Goal: Task Accomplishment & Management: Use online tool/utility

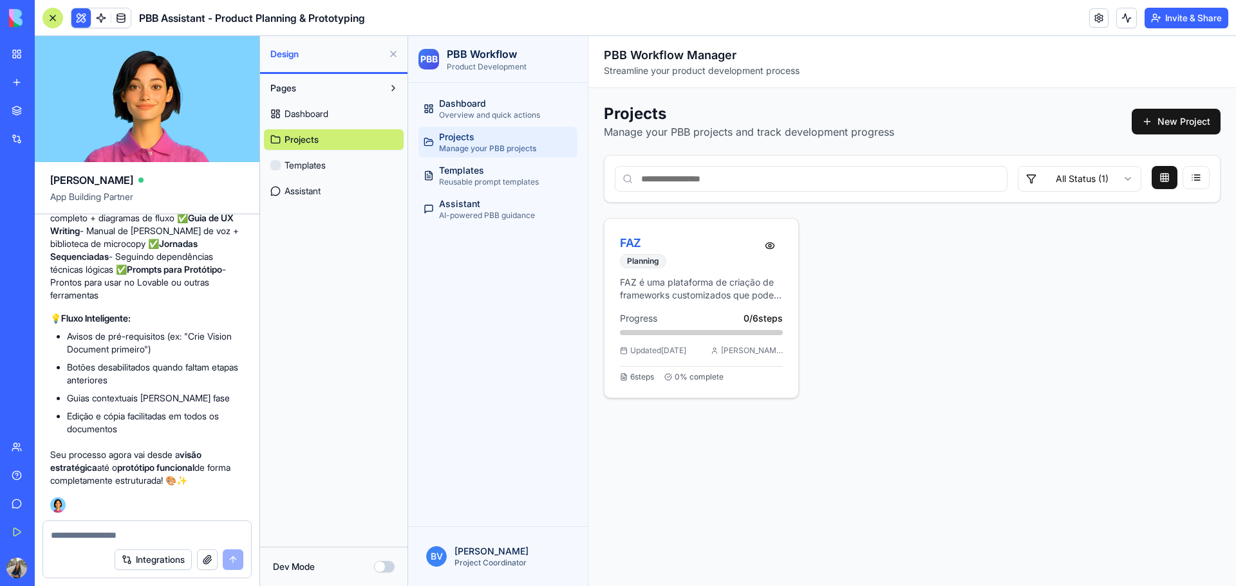
click at [678, 279] on p "FAZ é uma plataforma de criação de frameworks customizados que pode ser utiliza…" at bounding box center [701, 289] width 163 height 26
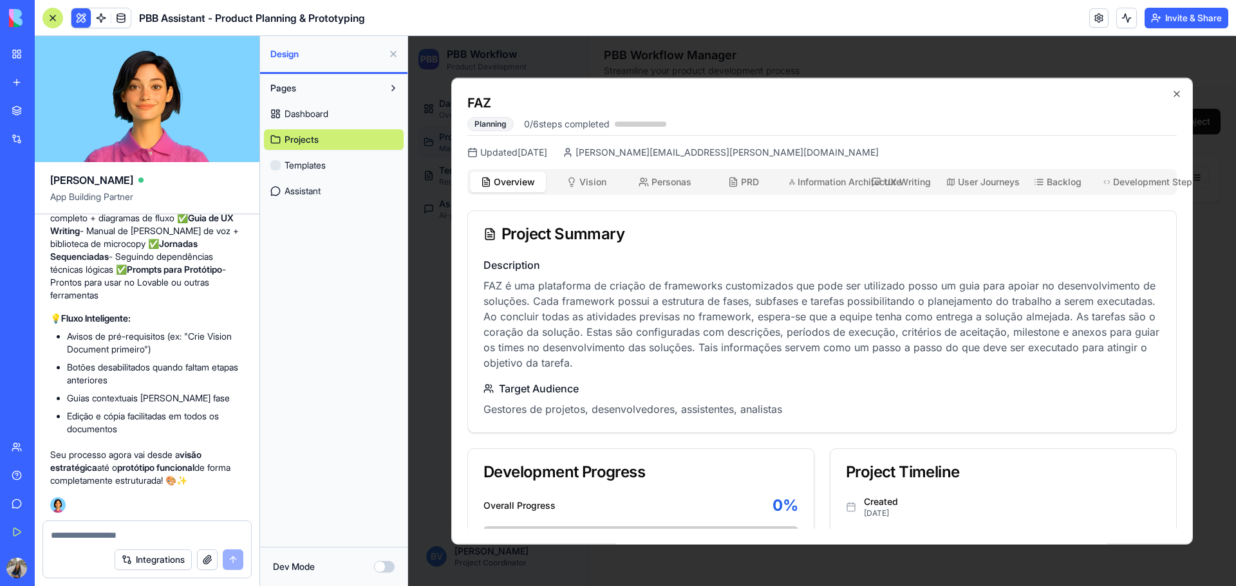
click at [577, 183] on button "Vision Vis" at bounding box center [586, 181] width 76 height 21
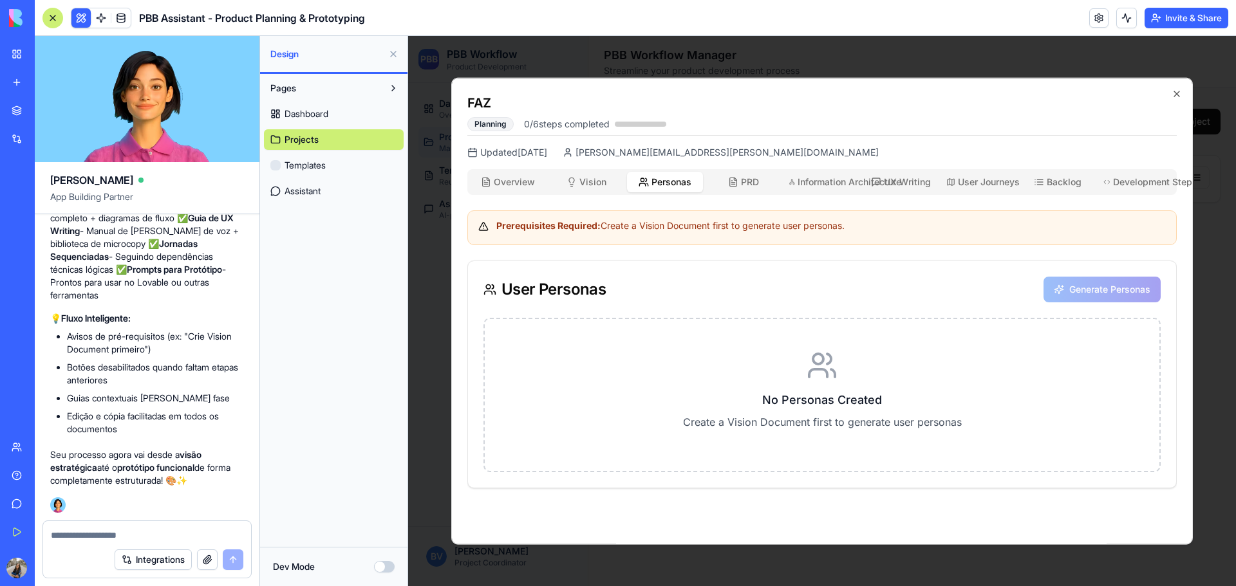
click at [662, 185] on span "Personas" at bounding box center [671, 181] width 40 height 13
click at [766, 187] on button "PRD PRD" at bounding box center [743, 181] width 76 height 21
click at [817, 183] on span "Information Architecture" at bounding box center [825, 181] width 57 height 13
click at [911, 182] on span "UX Writing" at bounding box center [907, 181] width 47 height 13
click at [970, 180] on span "User Journeys" at bounding box center [985, 181] width 54 height 13
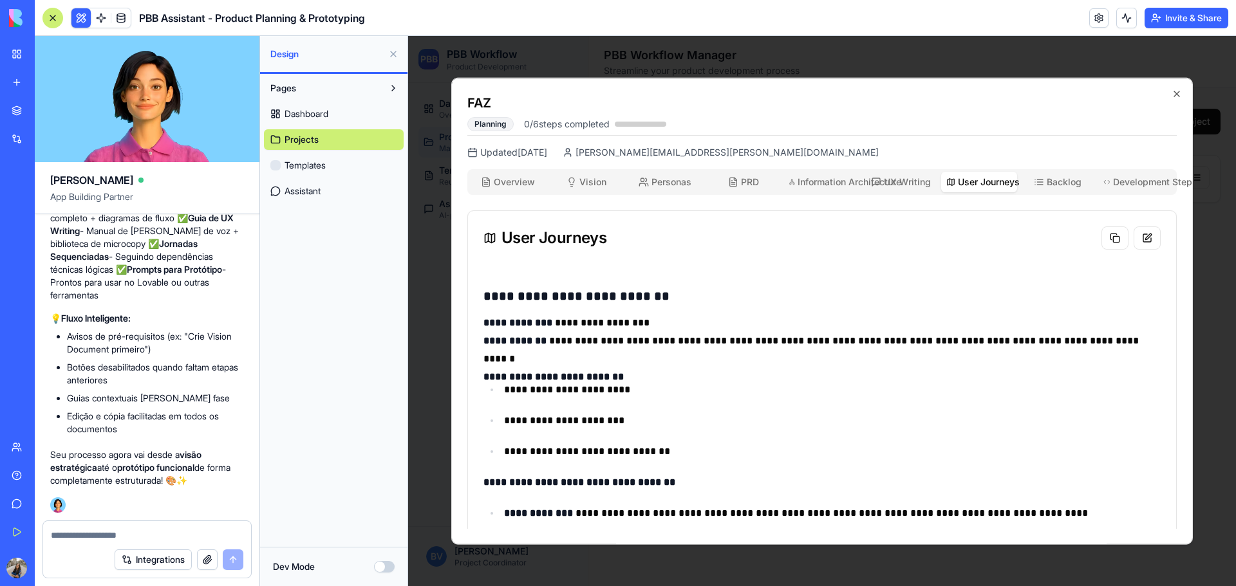
click at [1061, 181] on span "Backlog" at bounding box center [1063, 181] width 35 height 13
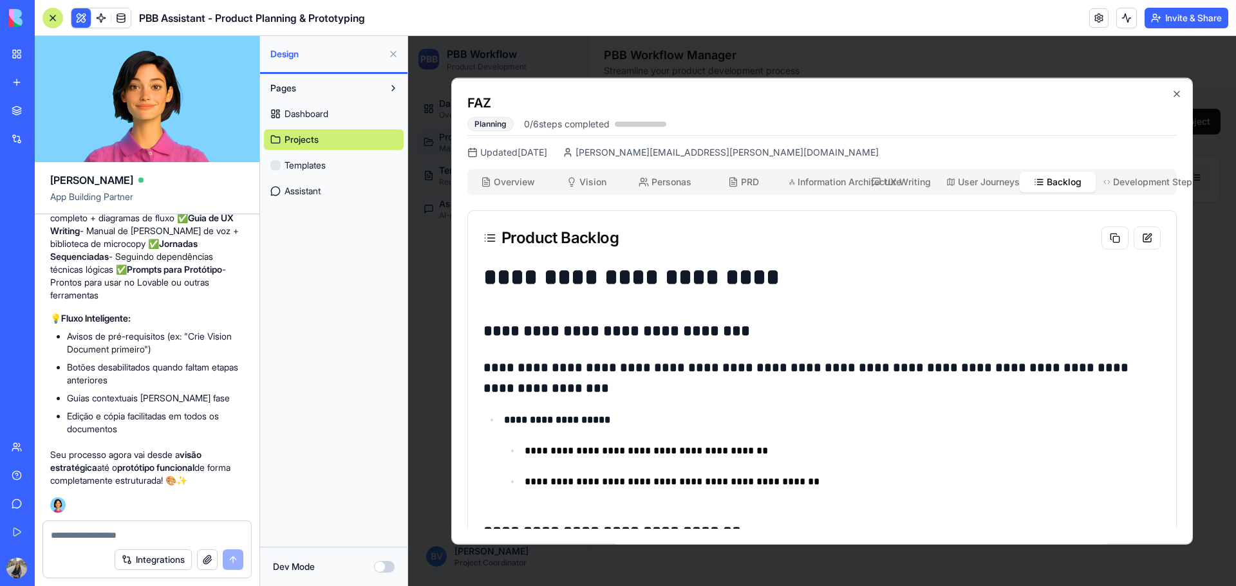
click at [1113, 180] on span "Development Steps" at bounding box center [1141, 181] width 56 height 13
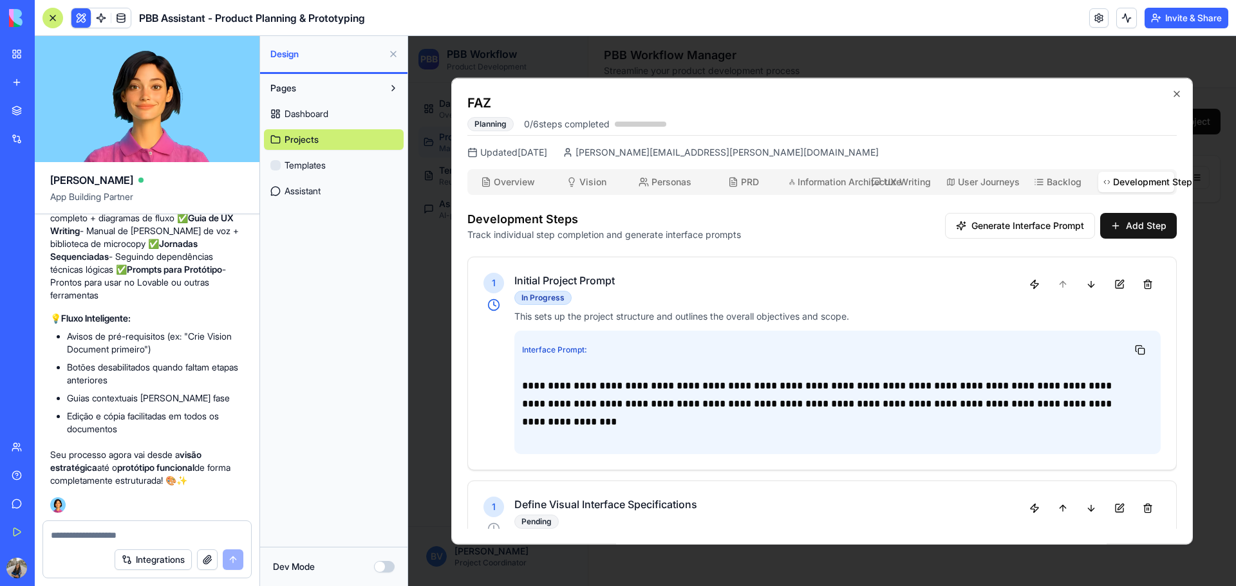
click at [131, 539] on textarea at bounding box center [147, 535] width 192 height 13
type textarea "*"
click at [828, 175] on span "Information Architecture" at bounding box center [825, 181] width 57 height 13
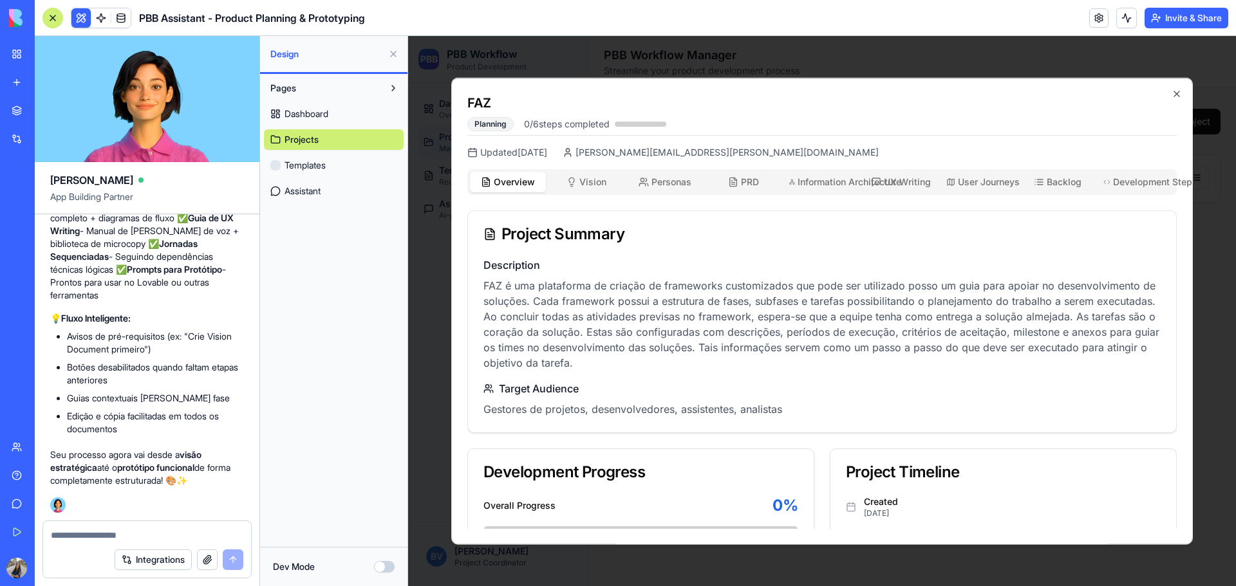
click at [503, 191] on button "Overview Ovw" at bounding box center [508, 181] width 76 height 21
click at [674, 346] on p "FAZ é uma plataforma de criação de frameworks customizados que pode ser utiliza…" at bounding box center [821, 323] width 677 height 93
click at [573, 178] on icon "button" at bounding box center [571, 179] width 5 height 5
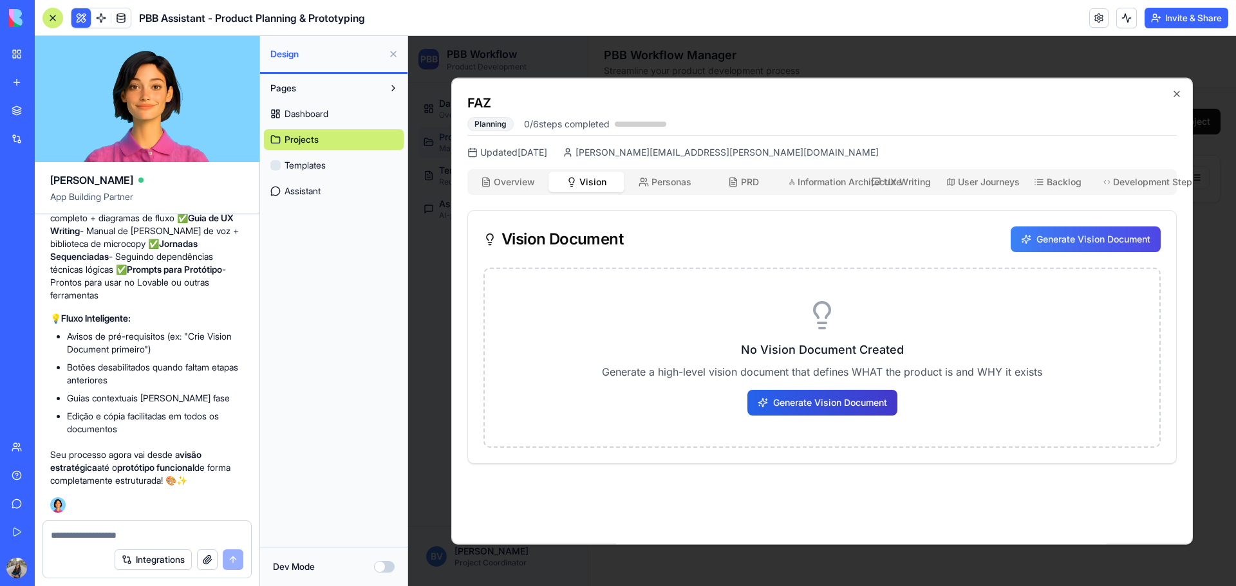
click at [849, 411] on button "Generate Vision Document" at bounding box center [822, 402] width 150 height 26
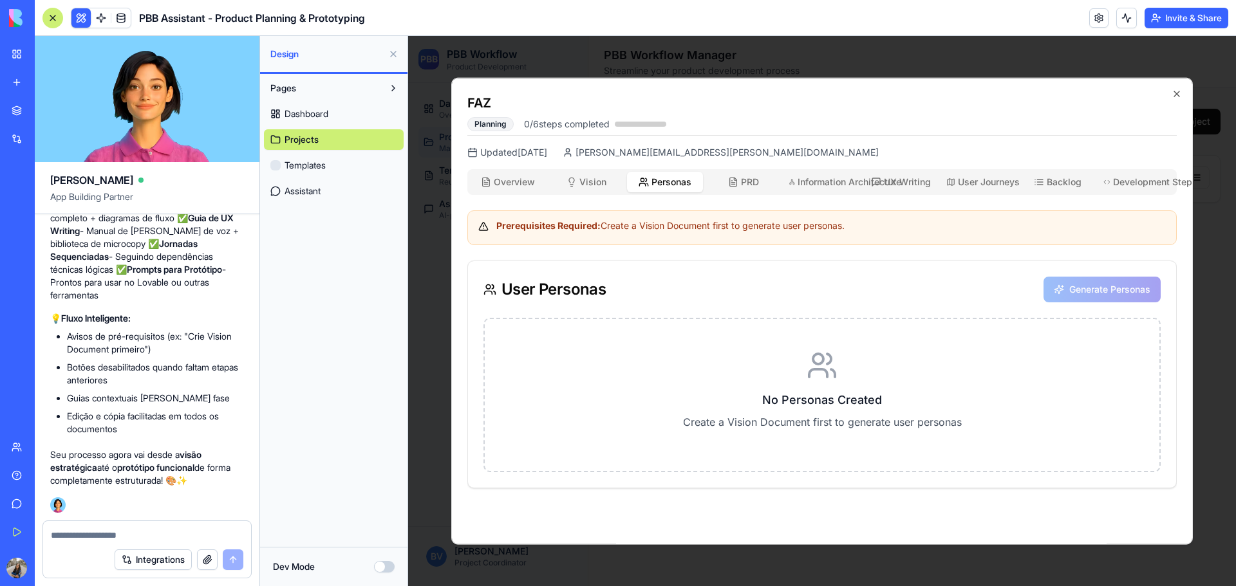
click at [681, 185] on span "Personas" at bounding box center [671, 181] width 40 height 13
click at [792, 247] on div "Prerequisites Required: Create a Vision Document first to generate user persona…" at bounding box center [821, 349] width 709 height 278
click at [573, 162] on div "FAZ Planning 0 / 6 steps completed Updated [DATE] [PERSON_NAME][EMAIL_ADDRESS][…" at bounding box center [821, 311] width 741 height 468
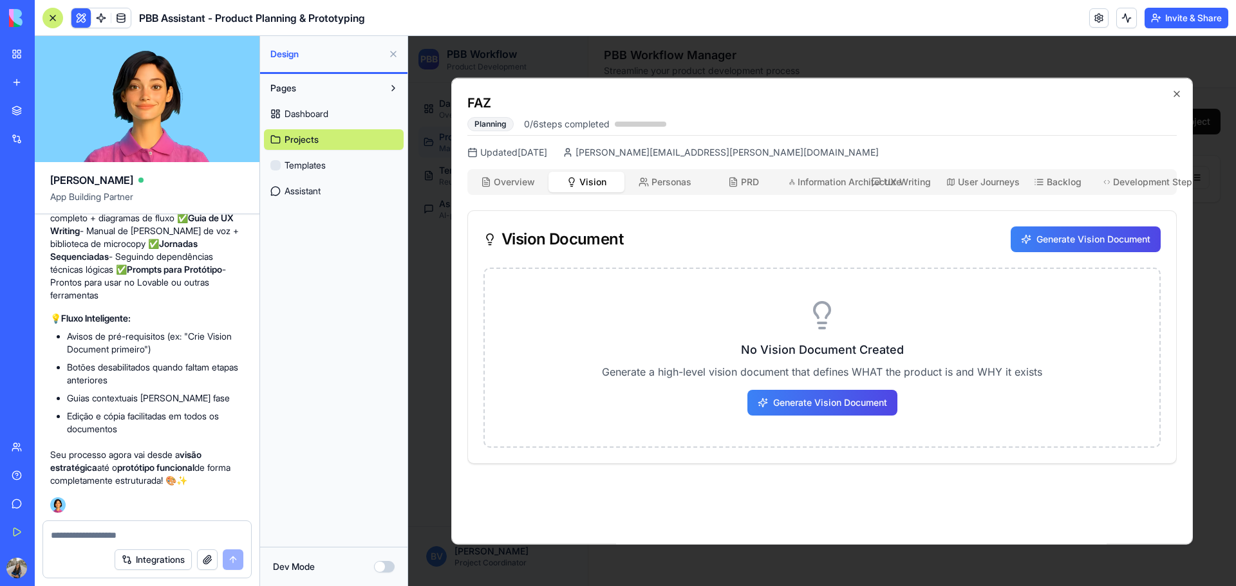
click at [590, 187] on span "Vision" at bounding box center [592, 181] width 27 height 13
click at [676, 187] on span "Personas" at bounding box center [671, 181] width 40 height 13
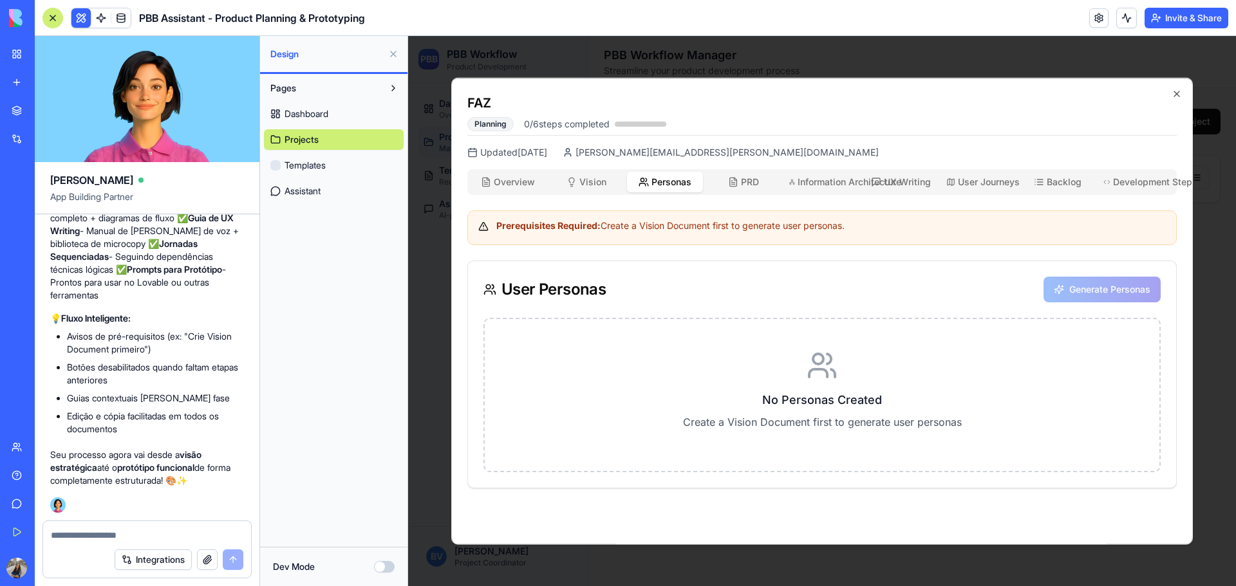
click at [1120, 292] on div "Generate Personas" at bounding box center [1101, 289] width 117 height 26
drag, startPoint x: 752, startPoint y: 384, endPoint x: 757, endPoint y: 244, distance: 140.4
click at [751, 378] on div "No Personas Created Create a Vision Document first to generate user personas" at bounding box center [821, 394] width 677 height 154
click at [747, 185] on span "PRD" at bounding box center [750, 181] width 18 height 13
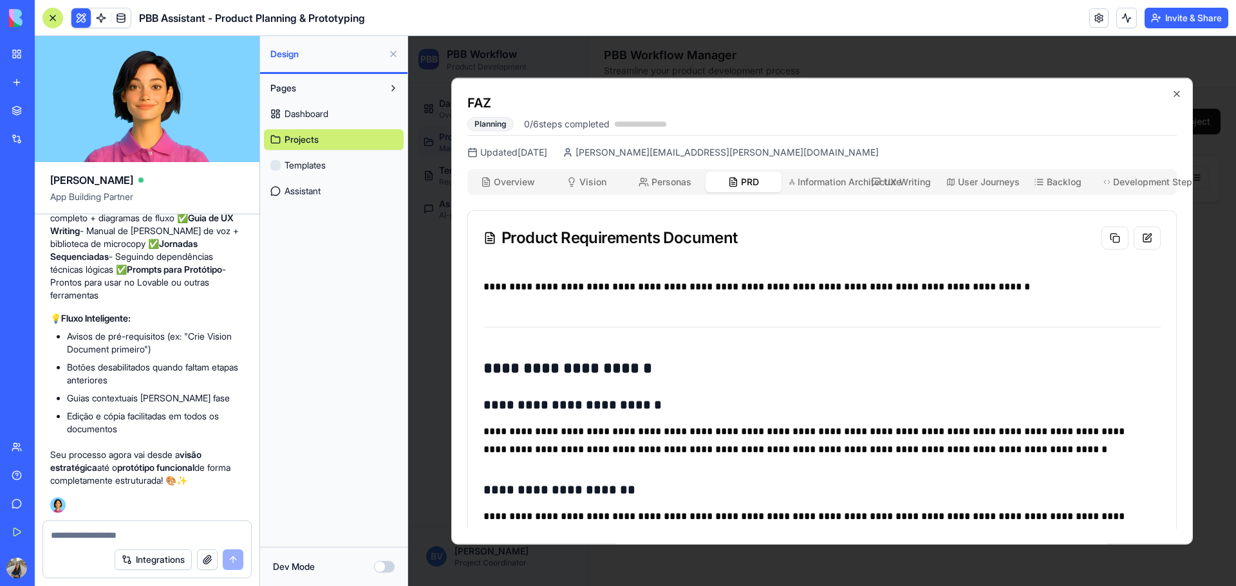
click at [590, 189] on button "Vision Vis" at bounding box center [586, 181] width 76 height 21
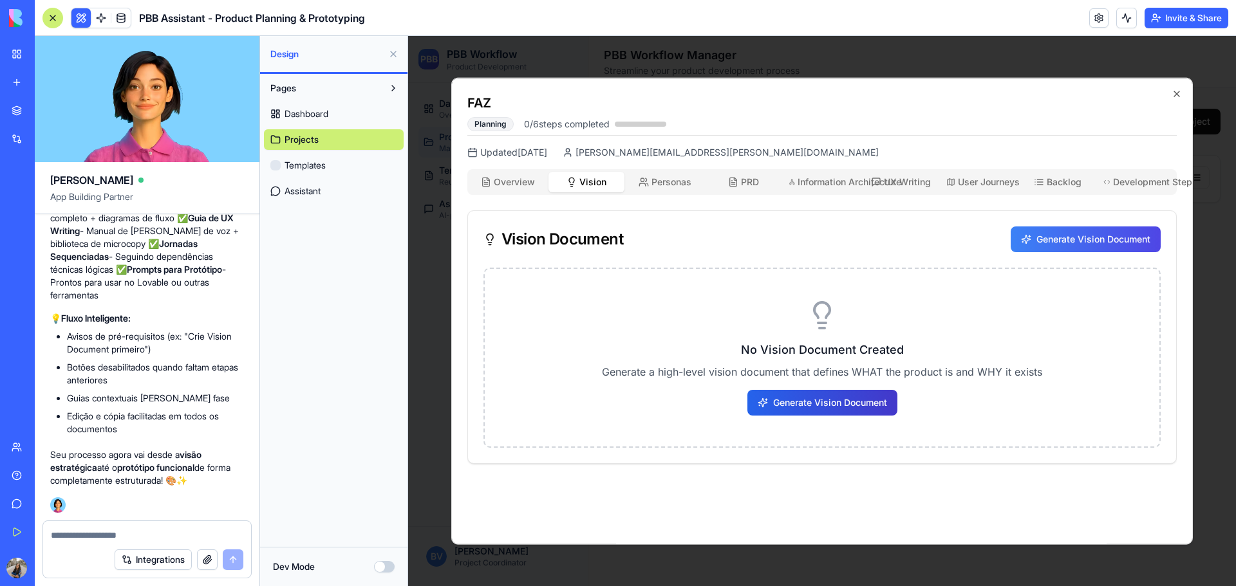
click at [871, 397] on button "Generate Vision Document" at bounding box center [822, 402] width 150 height 26
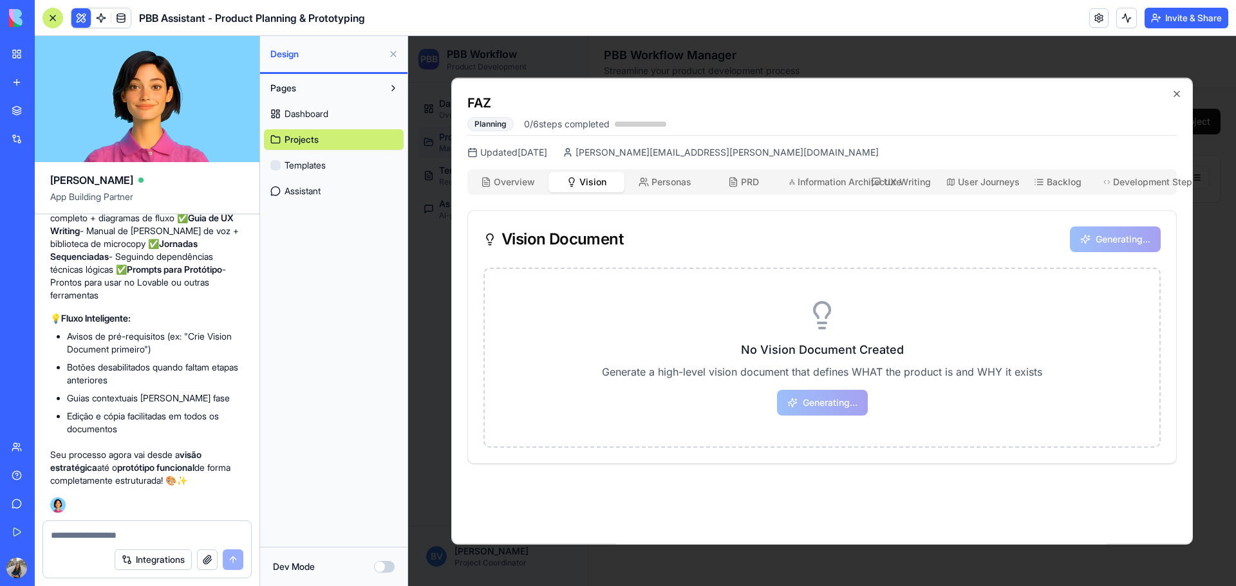
click at [521, 172] on button "Overview Ovw" at bounding box center [508, 181] width 76 height 21
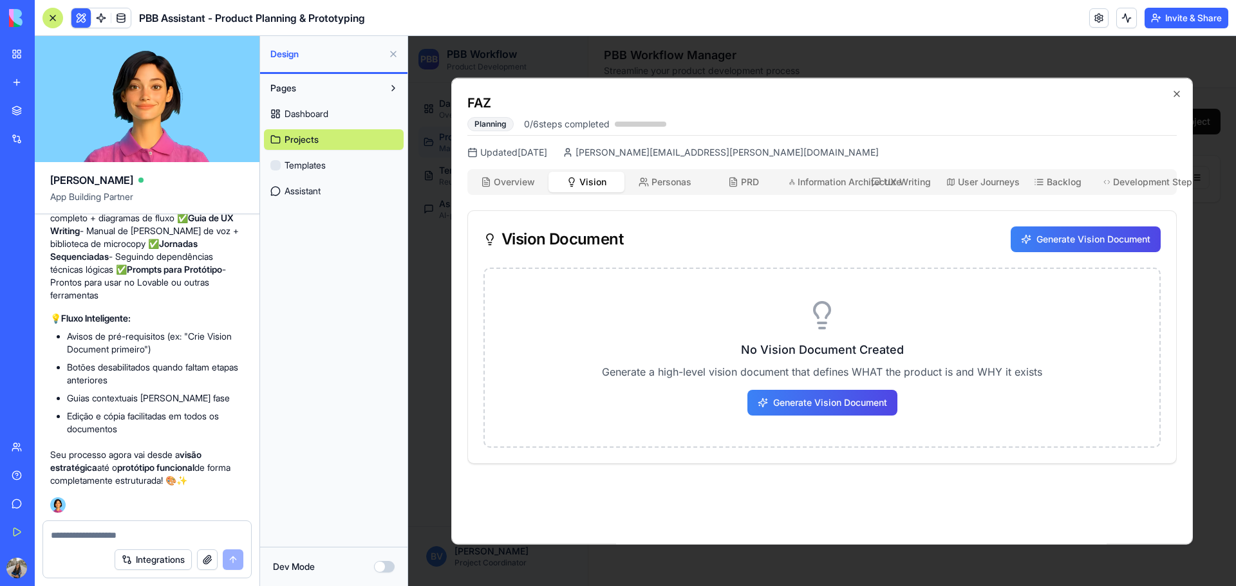
click at [559, 185] on button "Vision Vis" at bounding box center [586, 181] width 76 height 21
click at [656, 176] on span "Personas" at bounding box center [671, 181] width 40 height 13
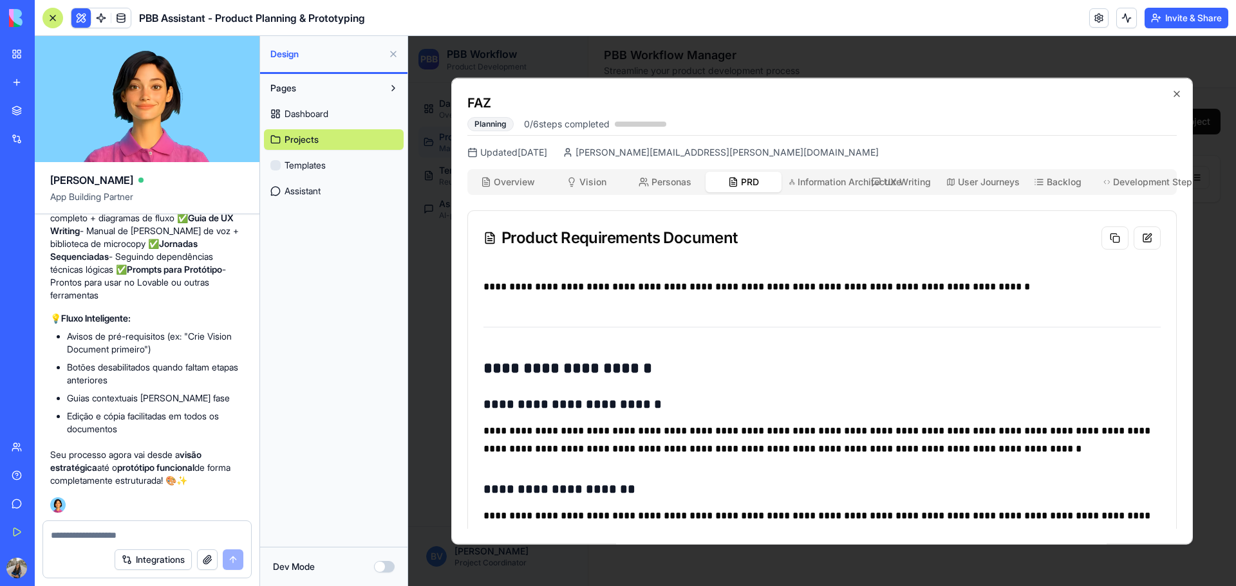
click at [768, 178] on button "PRD PRD" at bounding box center [743, 181] width 76 height 21
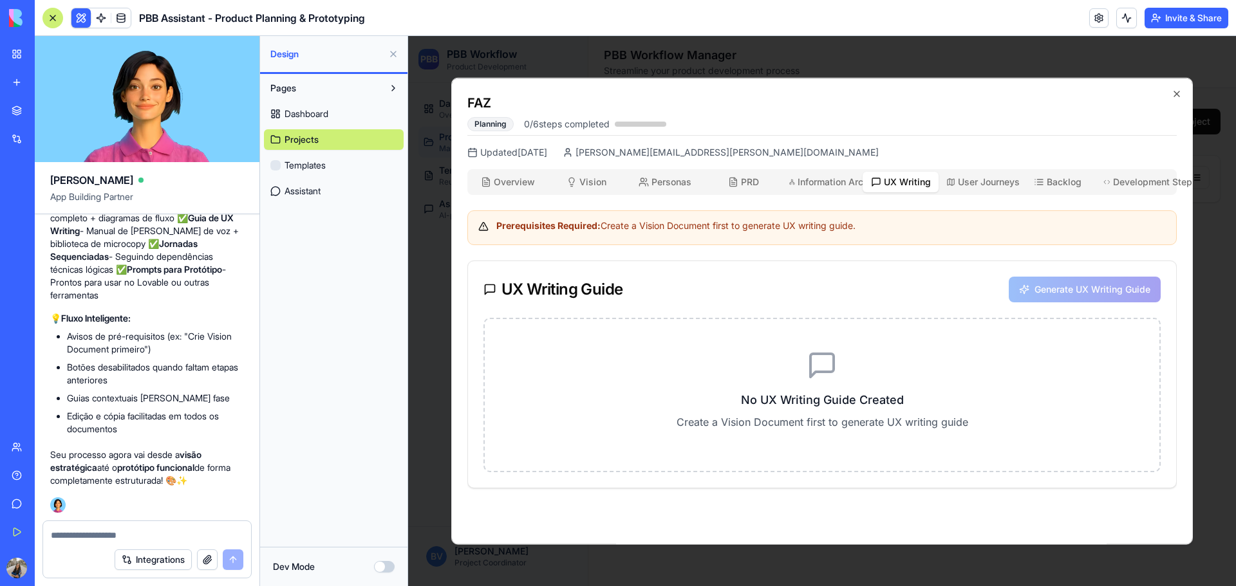
click at [871, 178] on icon "button" at bounding box center [876, 181] width 10 height 10
click at [842, 176] on span "Information Architecture" at bounding box center [825, 181] width 57 height 13
click at [929, 181] on span "UX Writing" at bounding box center [907, 181] width 47 height 13
click at [960, 160] on div "FAZ Planning 0 / 6 steps completed Updated [DATE] [PERSON_NAME][EMAIL_ADDRESS][…" at bounding box center [821, 311] width 741 height 468
click at [971, 175] on span "User Journeys" at bounding box center [985, 181] width 54 height 13
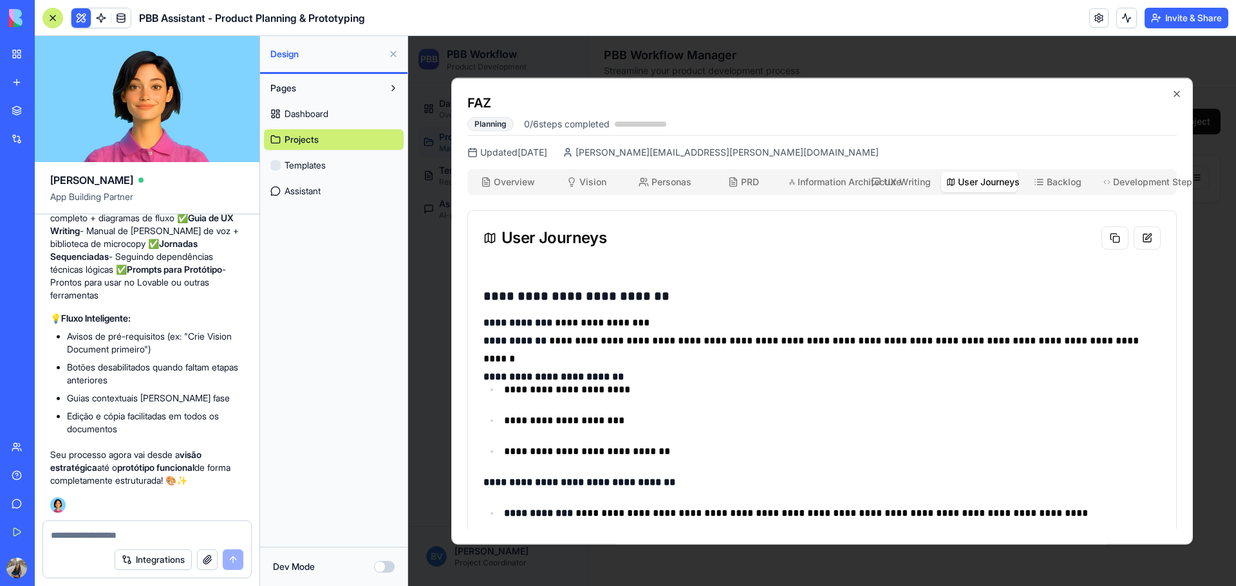
click at [1027, 177] on button "Backlog Bck" at bounding box center [1057, 181] width 76 height 21
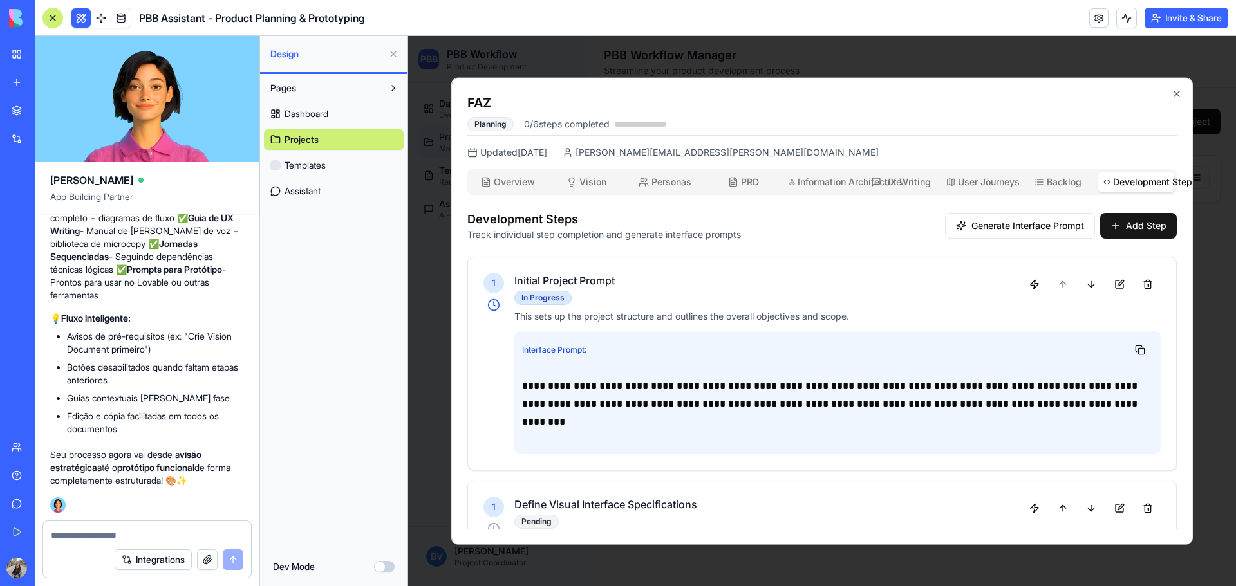
click at [1117, 186] on span "Development Steps" at bounding box center [1141, 181] width 56 height 13
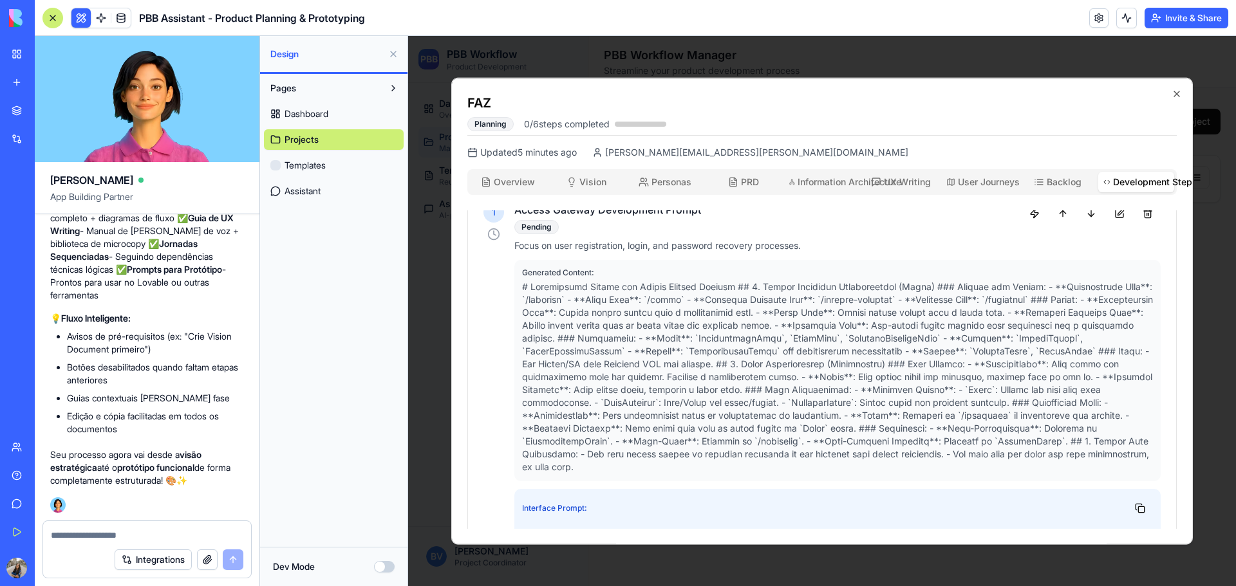
scroll to position [450, 0]
